Goal: Feedback & Contribution: Leave review/rating

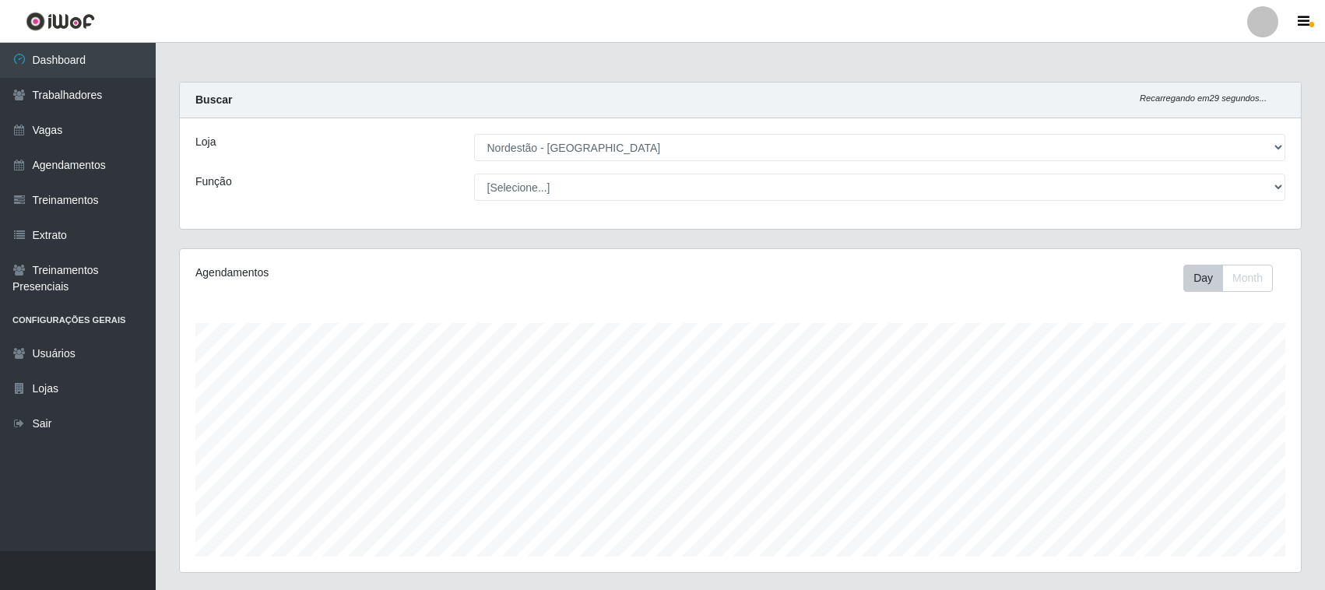
select select "420"
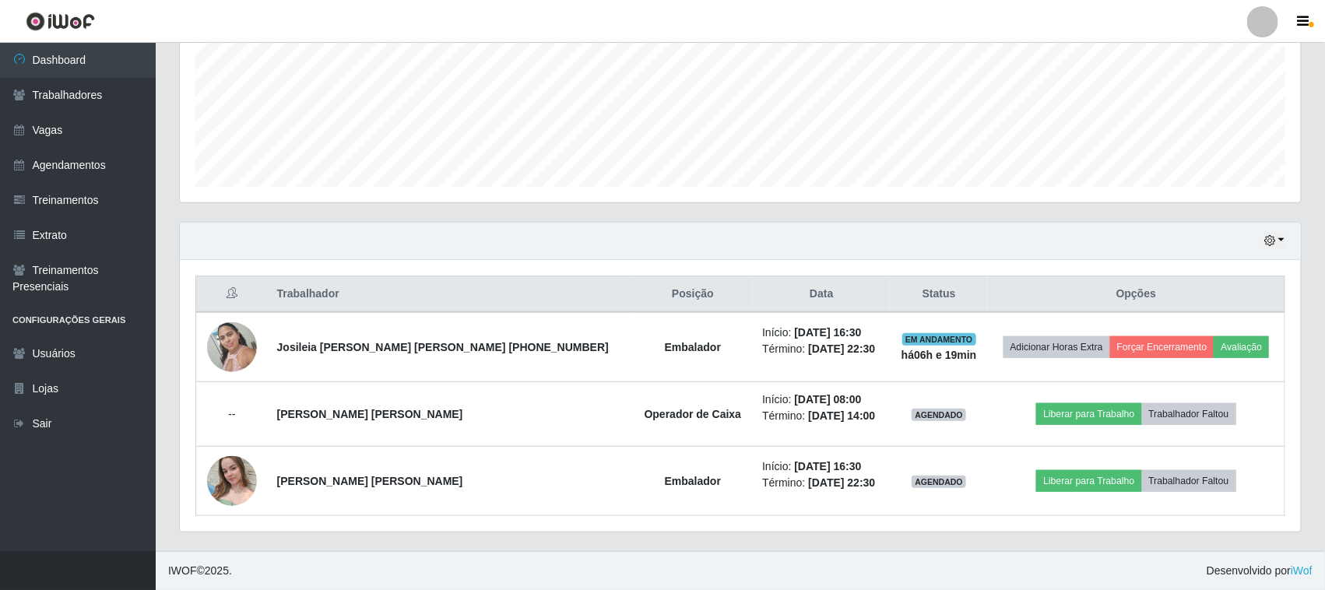
click at [1250, 349] on button "Avaliação" at bounding box center [1241, 347] width 55 height 22
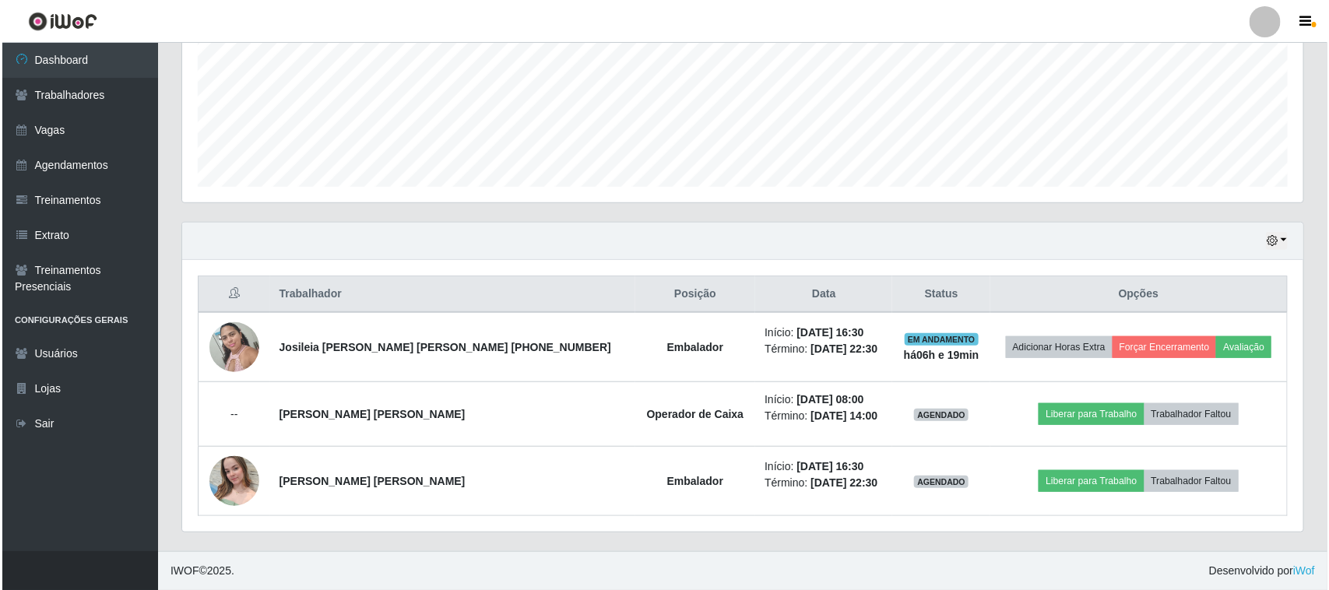
scroll to position [324, 1110]
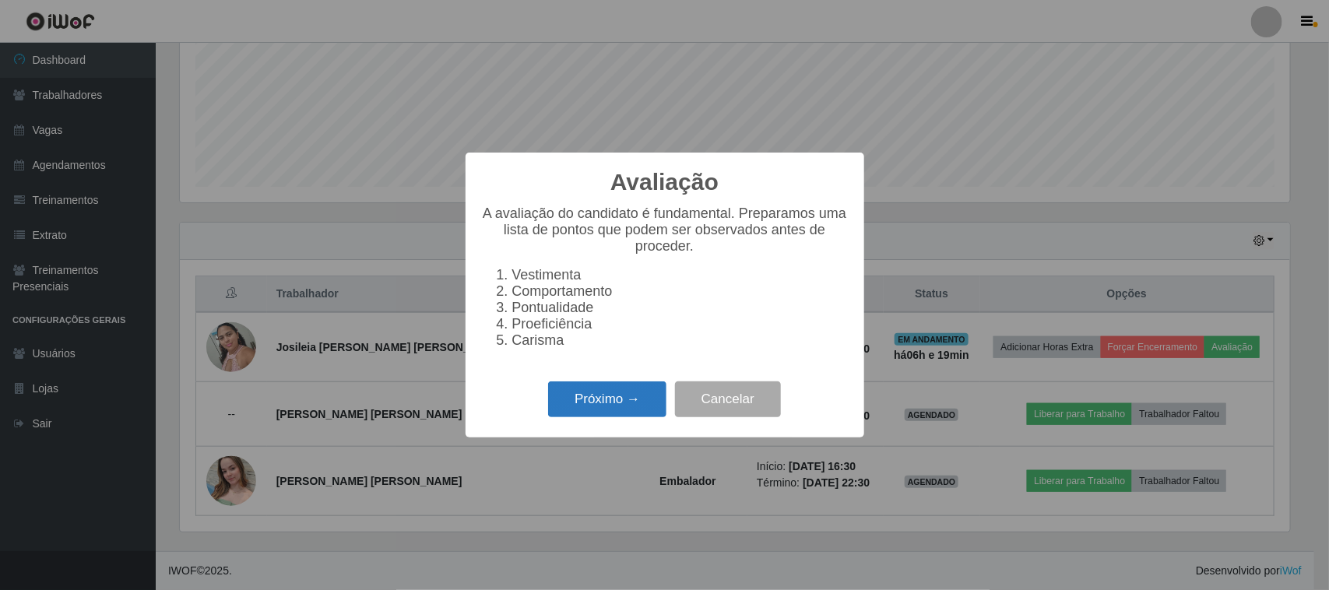
click at [592, 407] on button "Próximo →" at bounding box center [607, 399] width 118 height 37
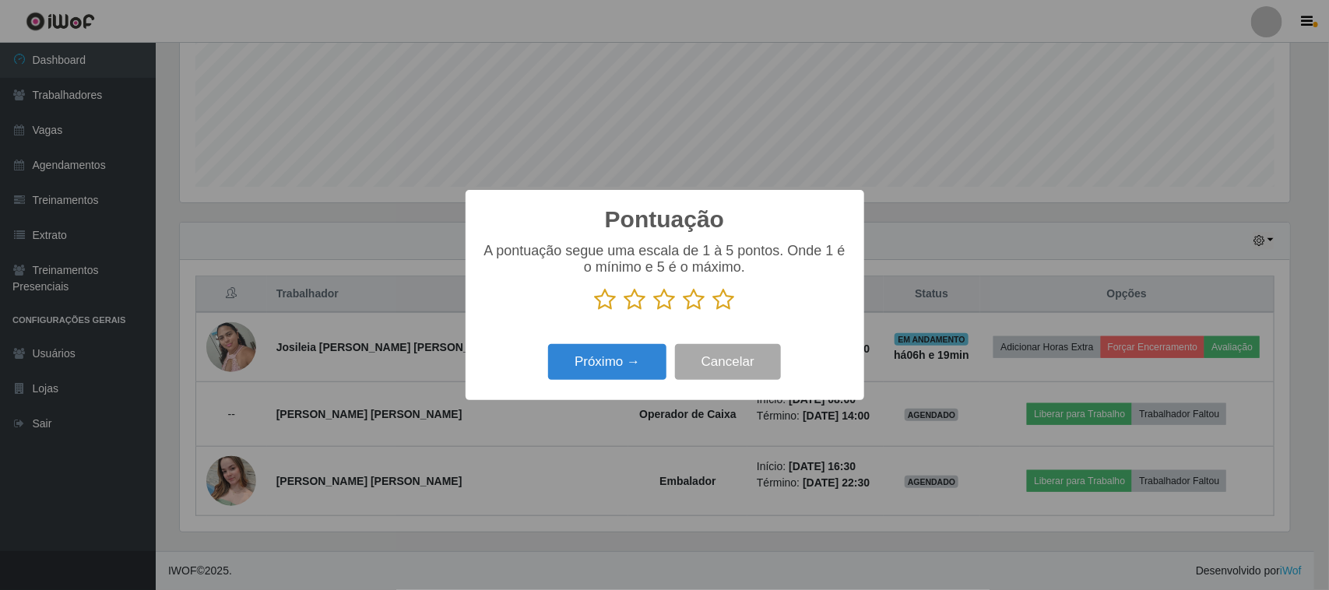
click at [714, 305] on icon at bounding box center [724, 299] width 22 height 23
click at [713, 311] on input "radio" at bounding box center [713, 311] width 0 height 0
click at [637, 348] on button "Próximo →" at bounding box center [607, 362] width 118 height 37
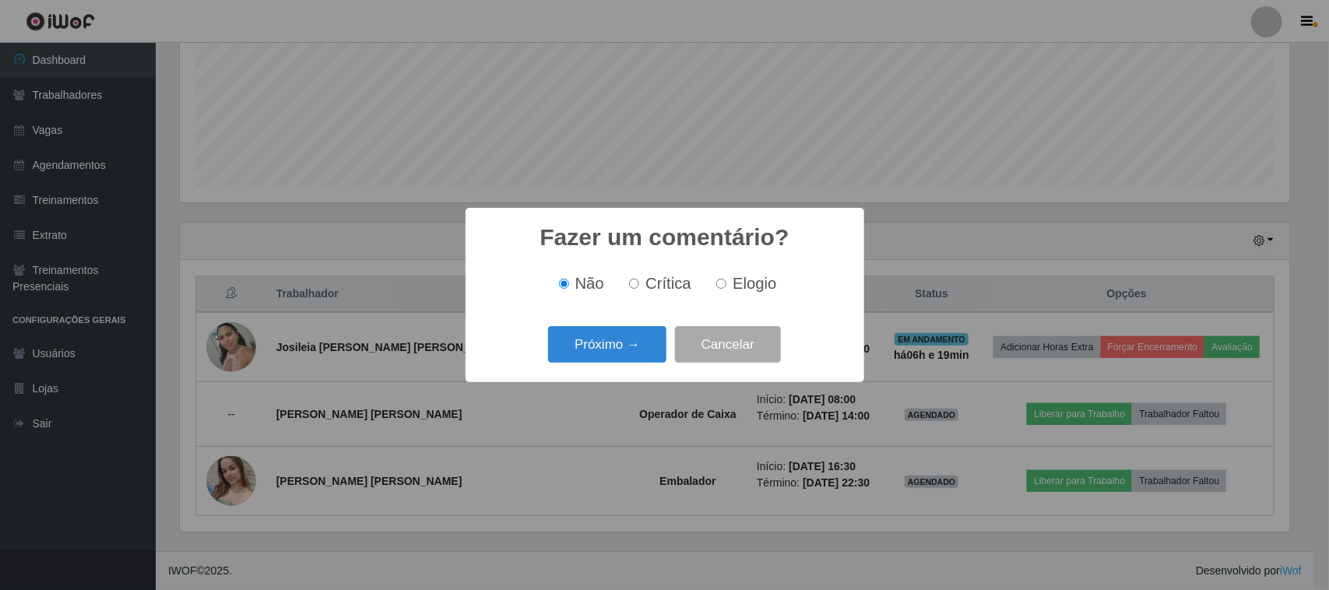
click at [725, 279] on input "Elogio" at bounding box center [721, 284] width 10 height 10
radio input "true"
click at [637, 336] on button "Próximo →" at bounding box center [607, 344] width 118 height 37
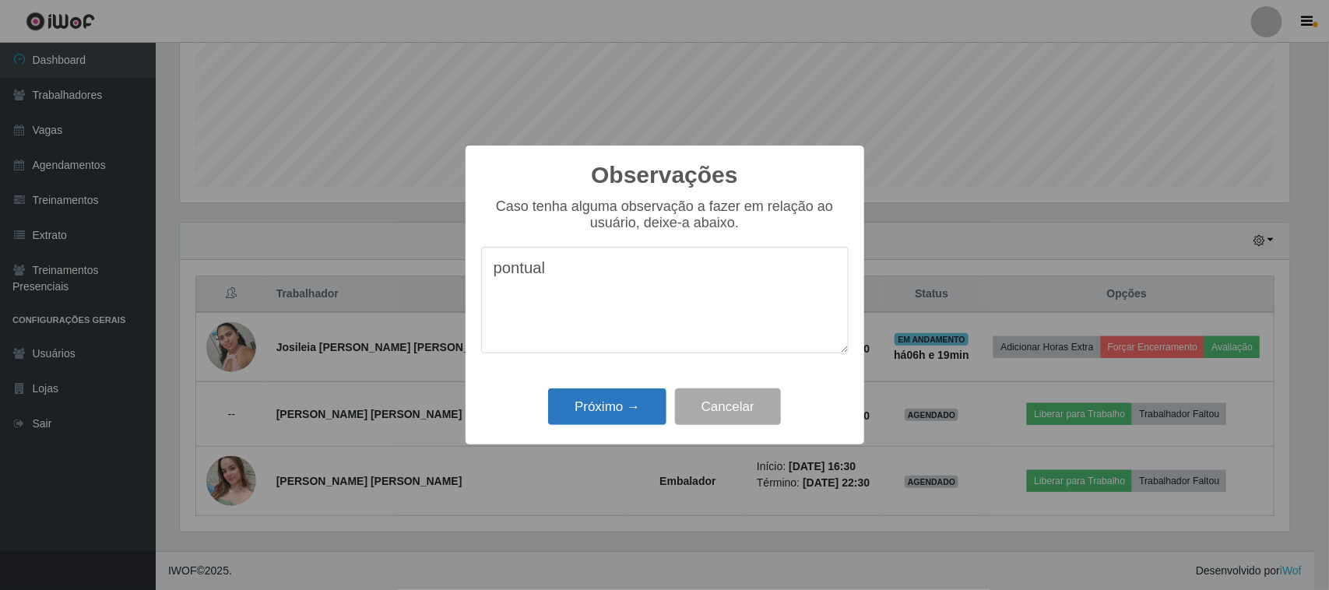
type textarea "pontual"
click at [636, 402] on button "Próximo →" at bounding box center [607, 406] width 118 height 37
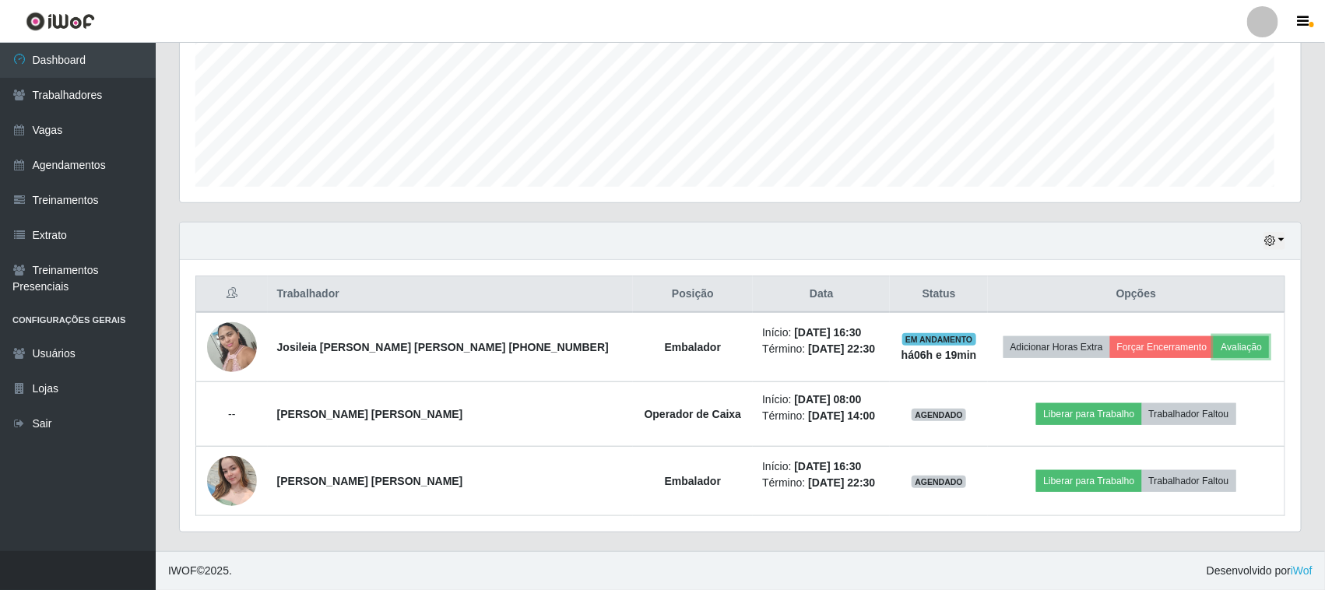
scroll to position [324, 1121]
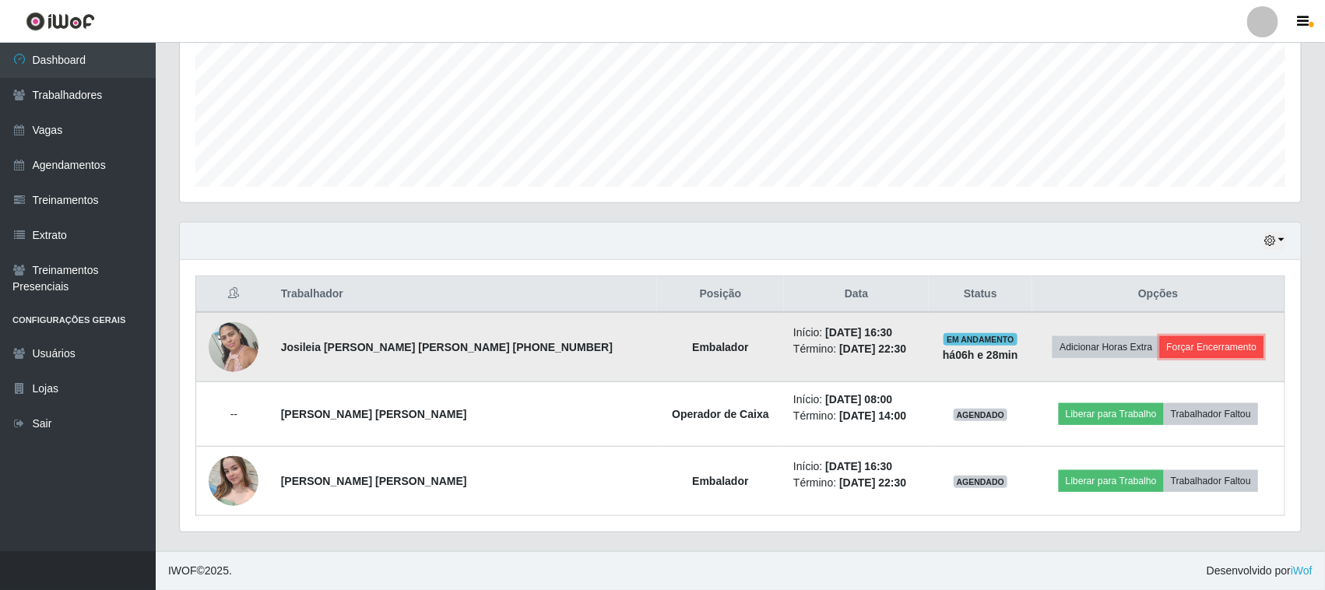
click at [1214, 347] on button "Forçar Encerramento" at bounding box center [1212, 347] width 104 height 22
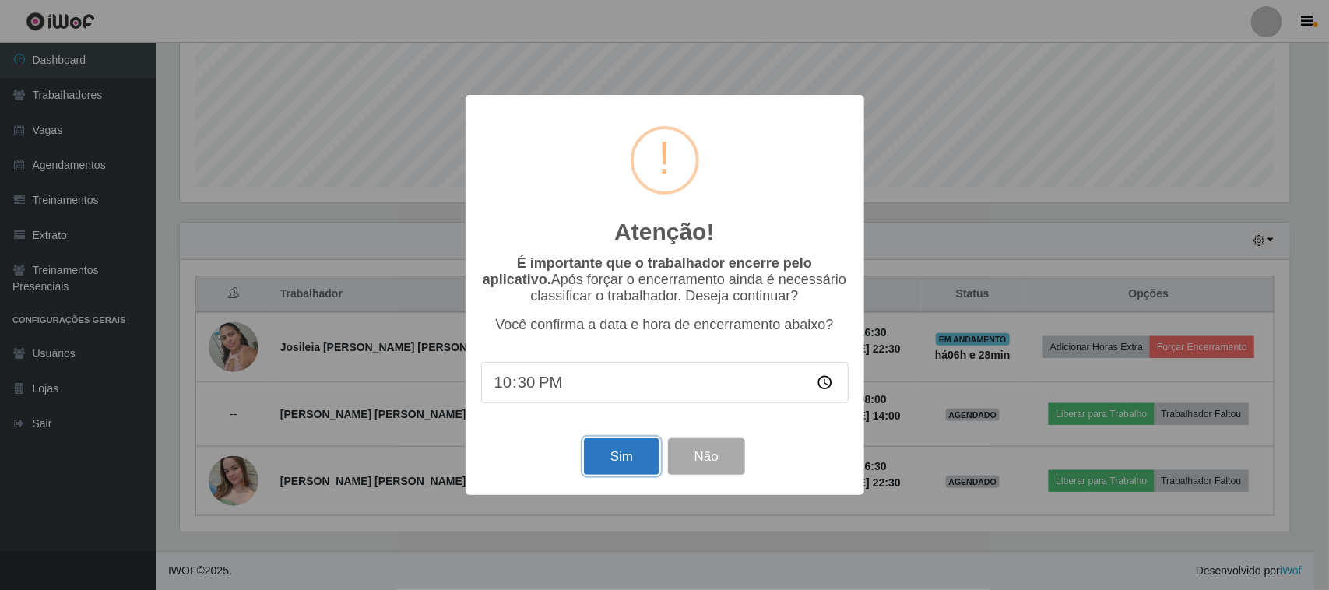
click at [623, 466] on button "Sim" at bounding box center [622, 456] width 76 height 37
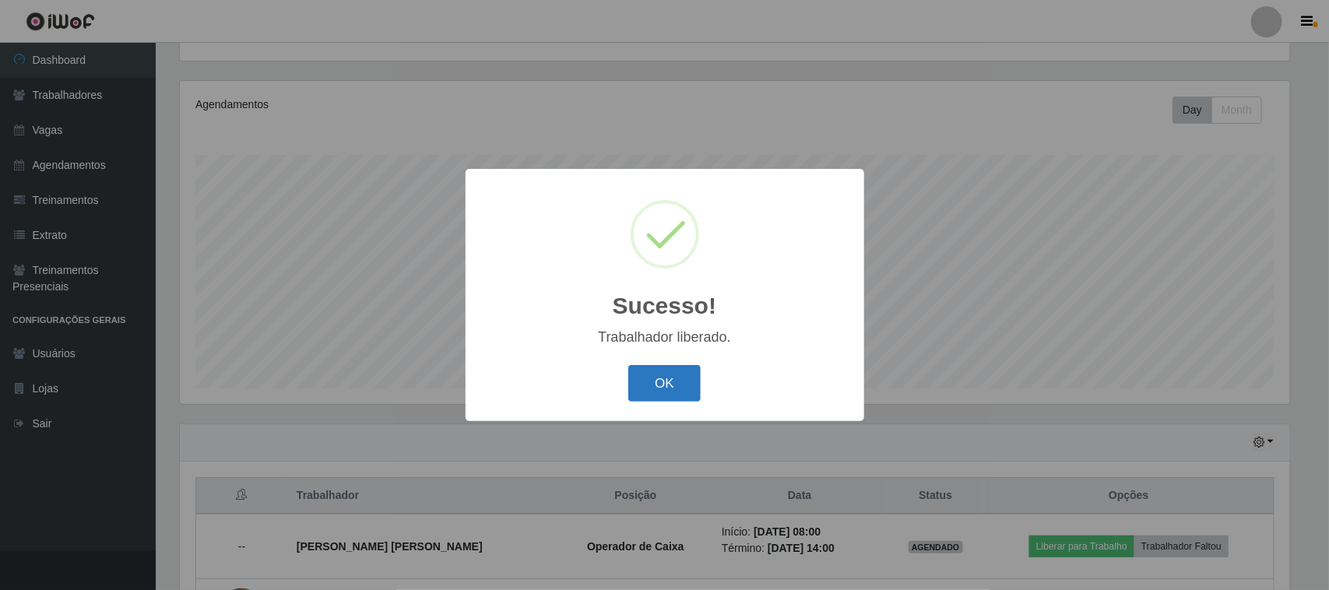
click at [681, 378] on button "OK" at bounding box center [664, 383] width 72 height 37
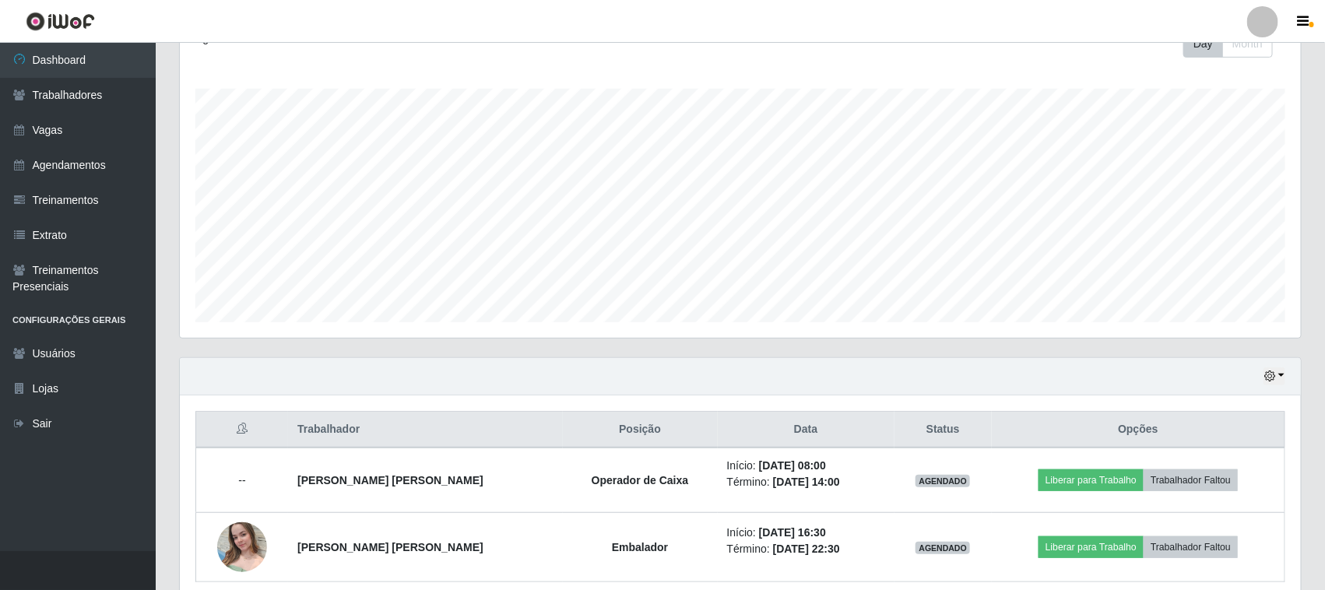
scroll to position [301, 0]
